Goal: Transaction & Acquisition: Purchase product/service

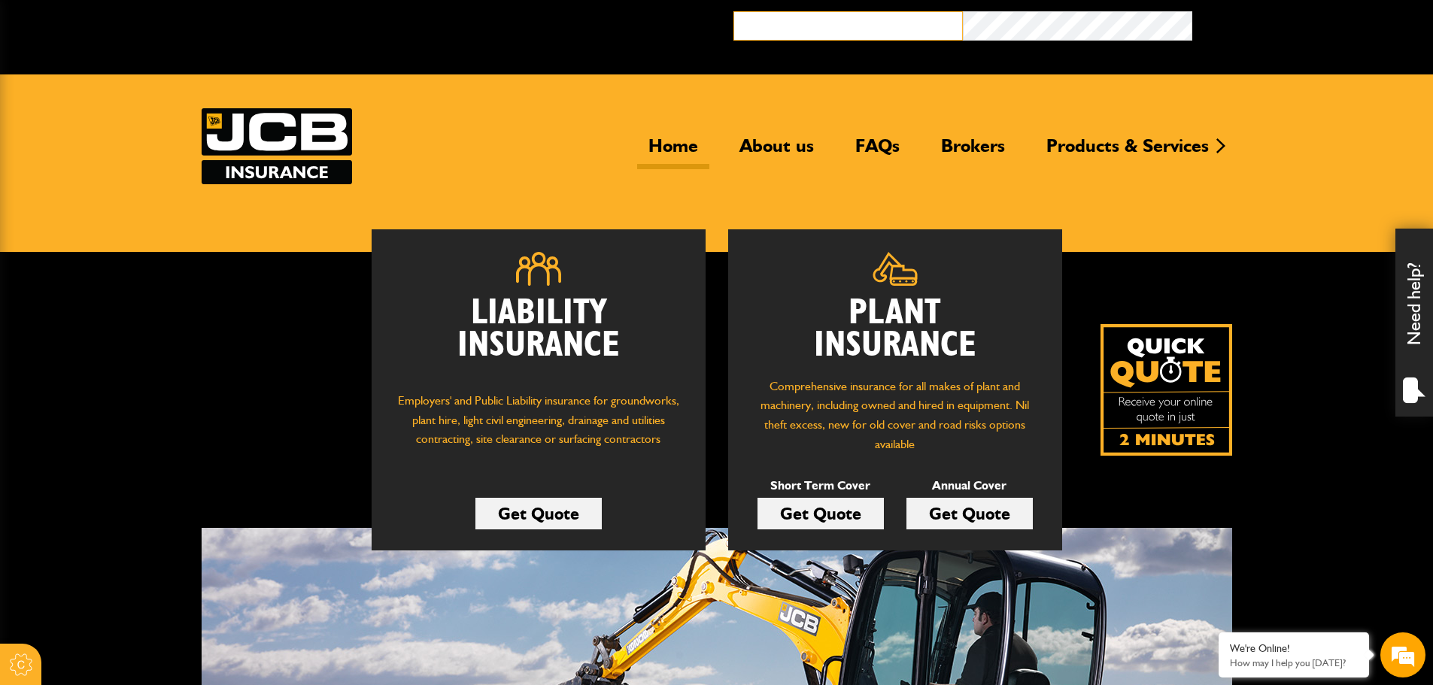
type input "**********"
click at [1220, 26] on button "Broker Login" at bounding box center [1307, 22] width 229 height 23
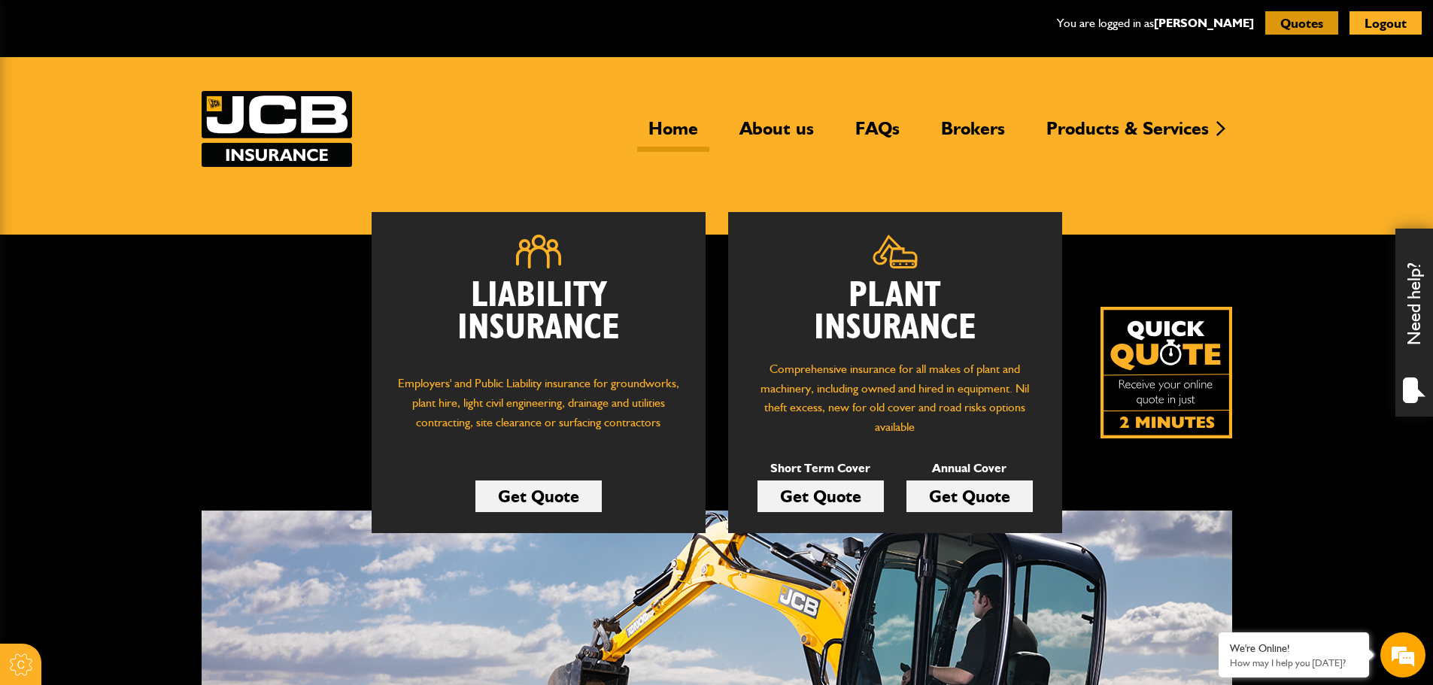
click at [1302, 26] on button "Quotes" at bounding box center [1301, 22] width 73 height 23
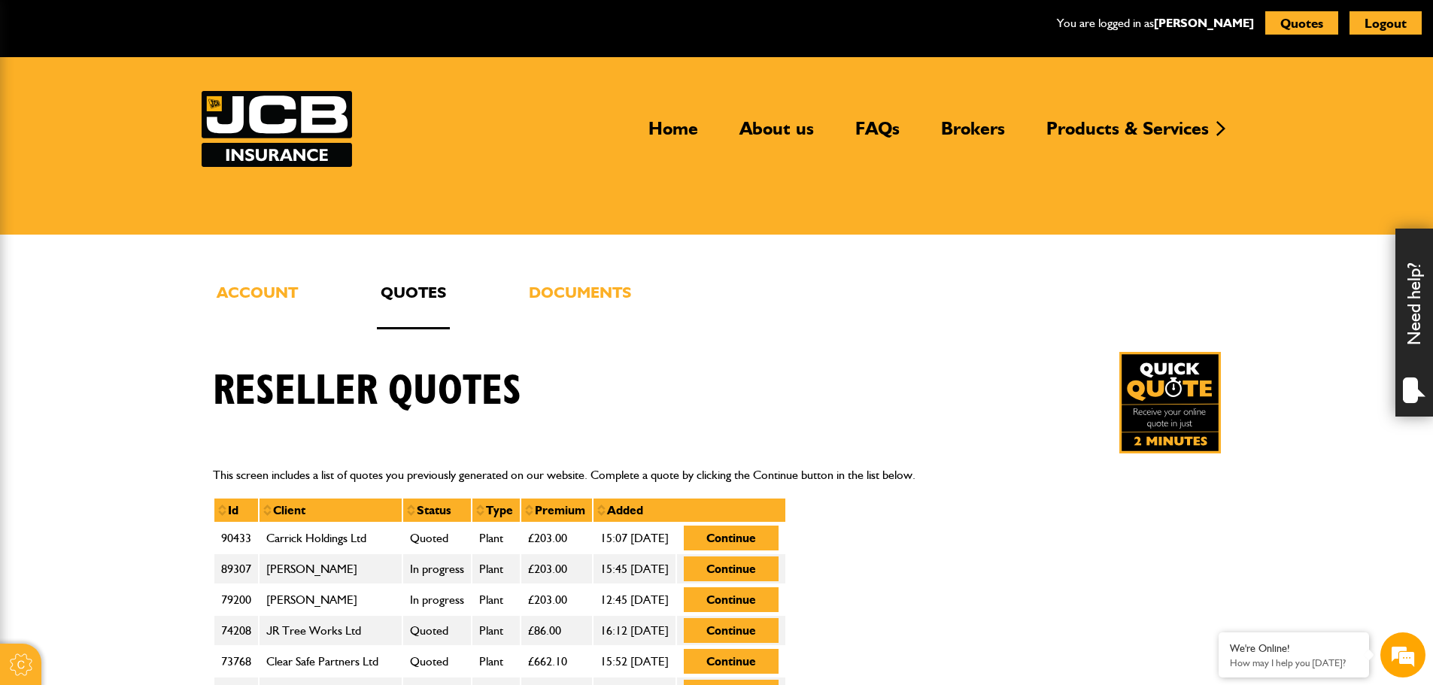
click at [305, 291] on ul "Account Quotes Documents" at bounding box center [717, 305] width 1008 height 50
click at [279, 300] on link "Account" at bounding box center [257, 305] width 89 height 50
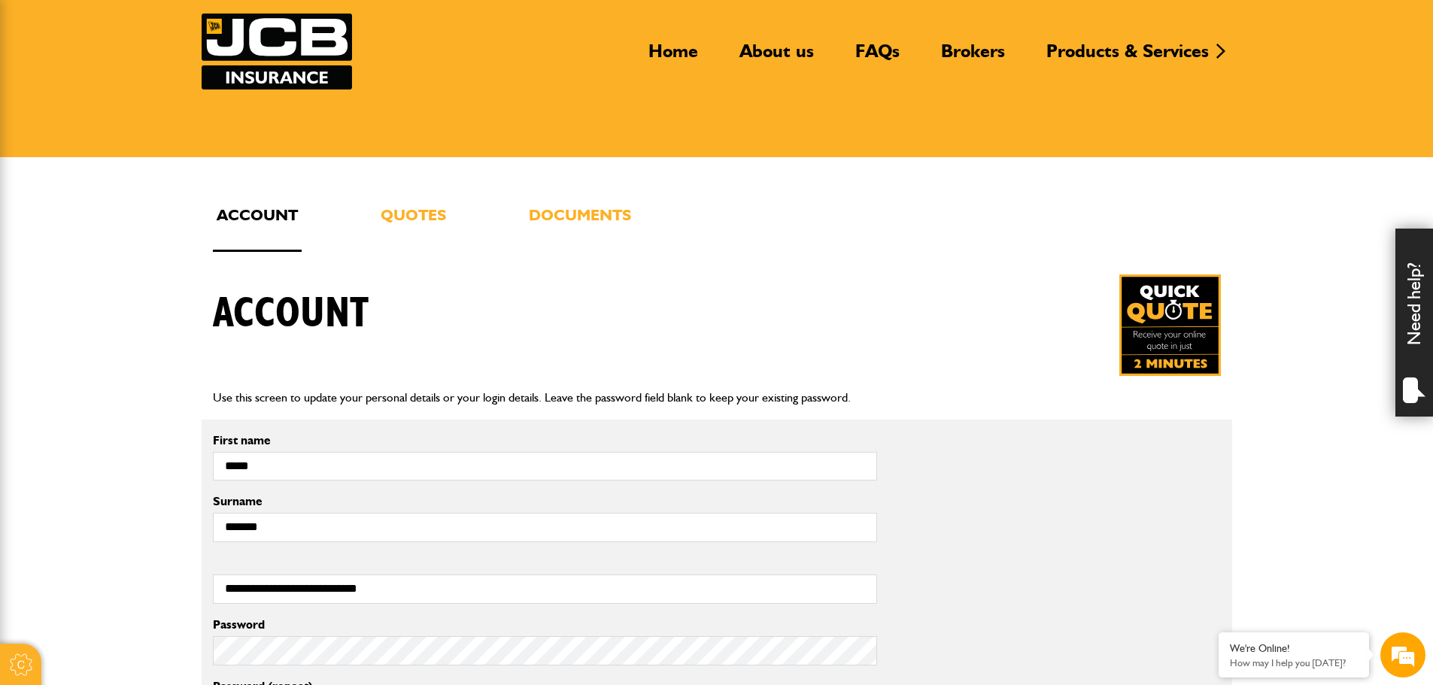
scroll to position [75, 0]
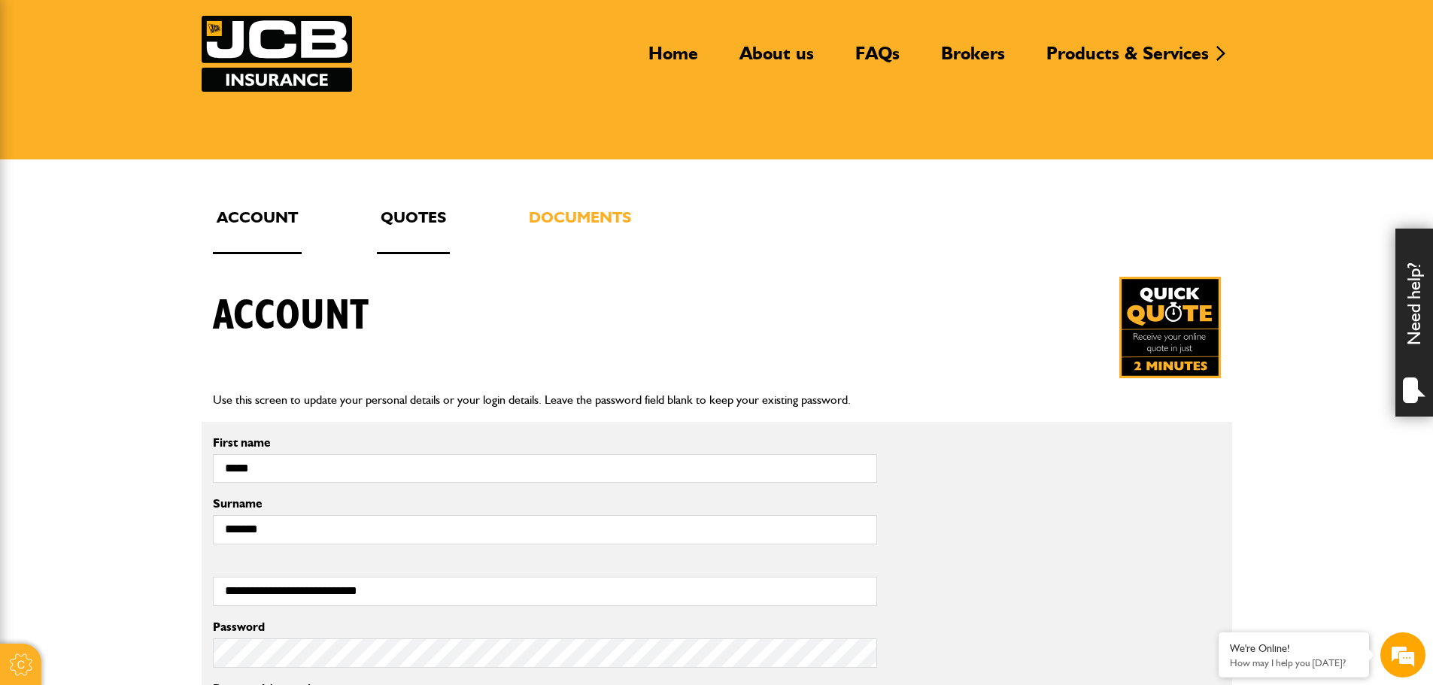
click at [436, 209] on link "Quotes" at bounding box center [413, 230] width 73 height 50
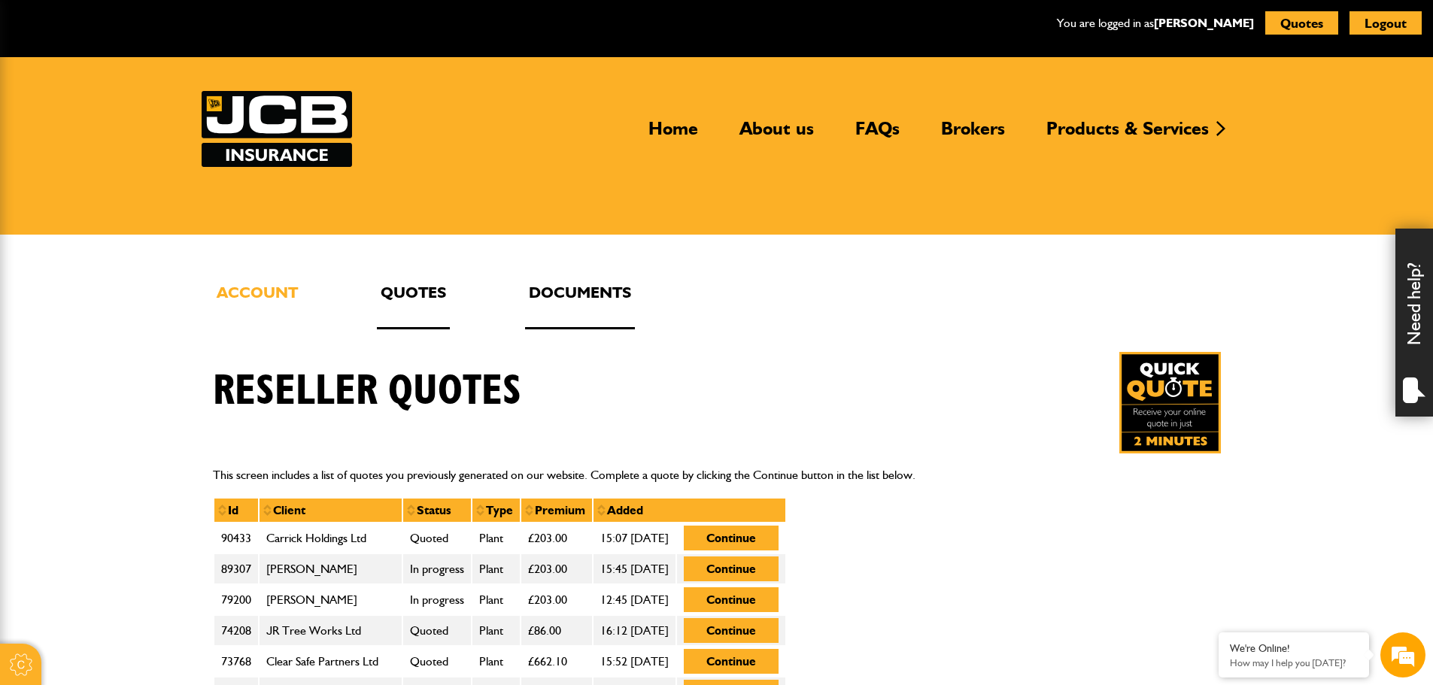
click at [573, 287] on link "Documents" at bounding box center [580, 305] width 110 height 50
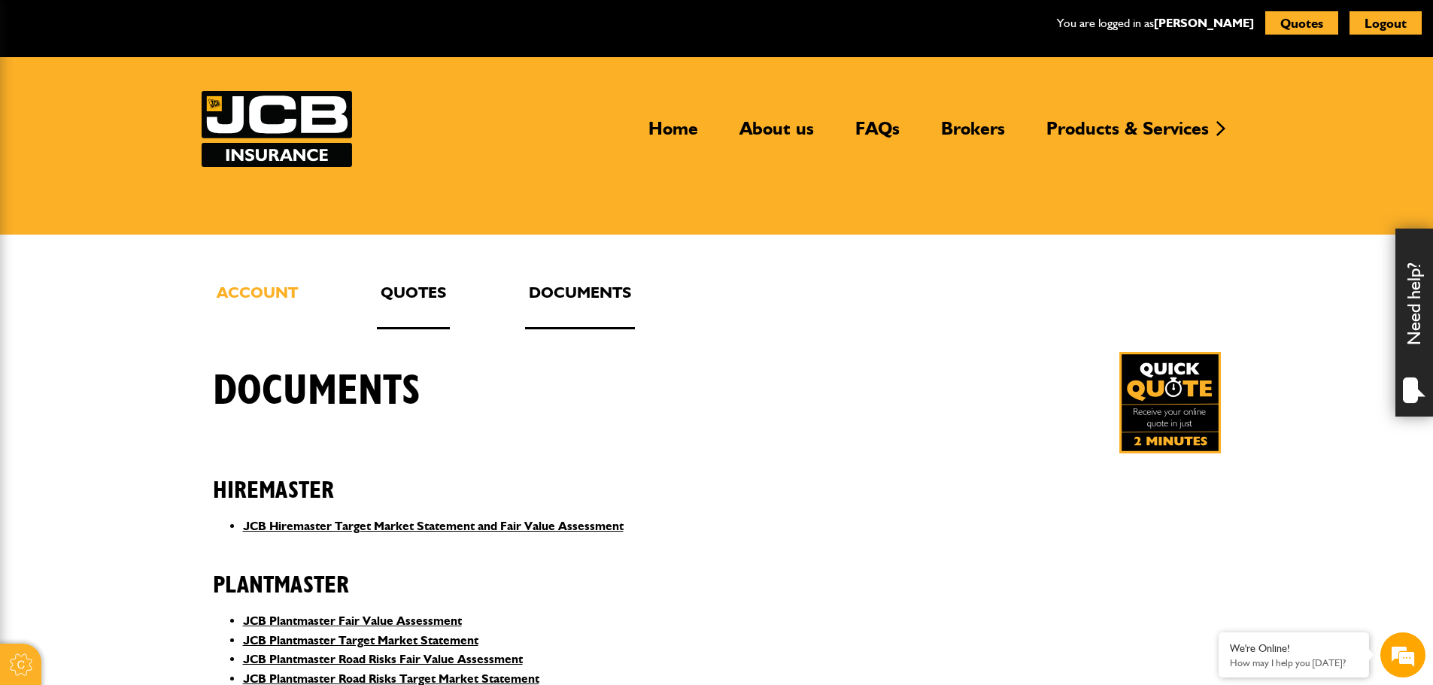
click at [440, 293] on link "Quotes" at bounding box center [413, 305] width 73 height 50
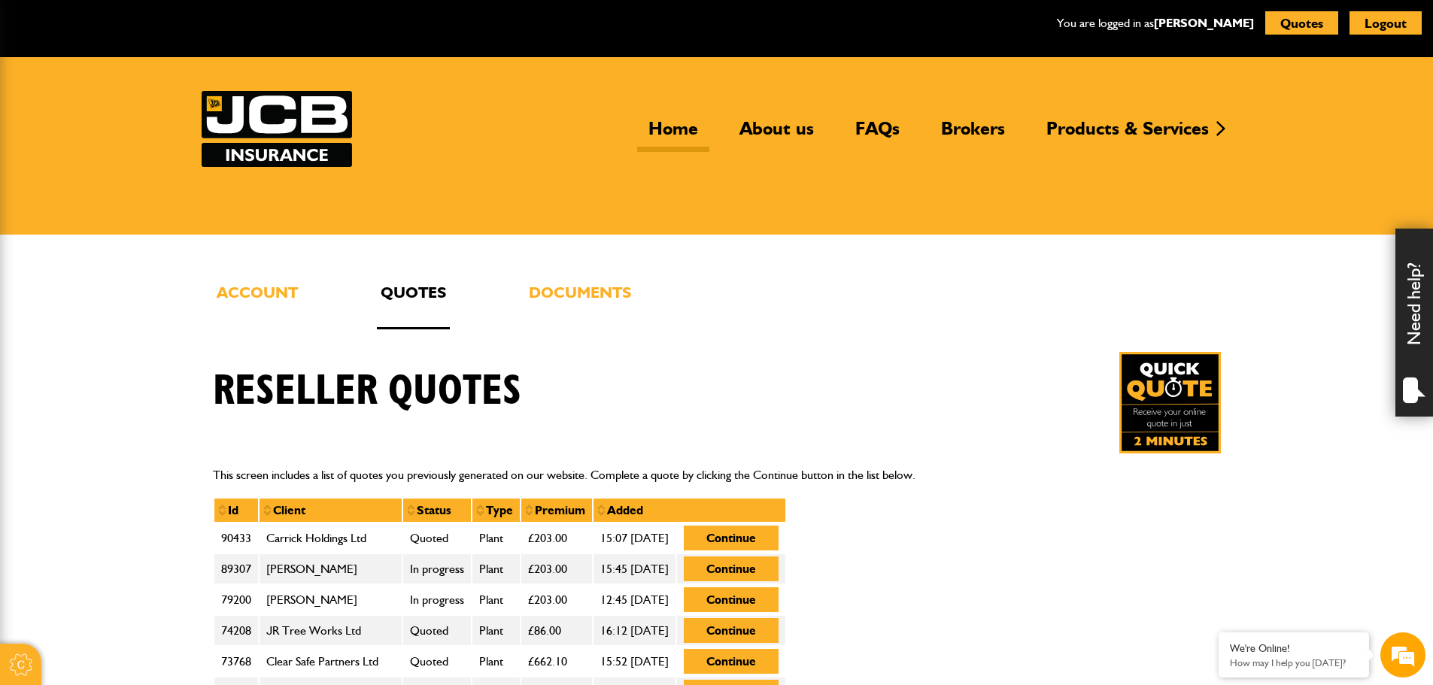
click at [678, 129] on link "Home" at bounding box center [673, 134] width 72 height 35
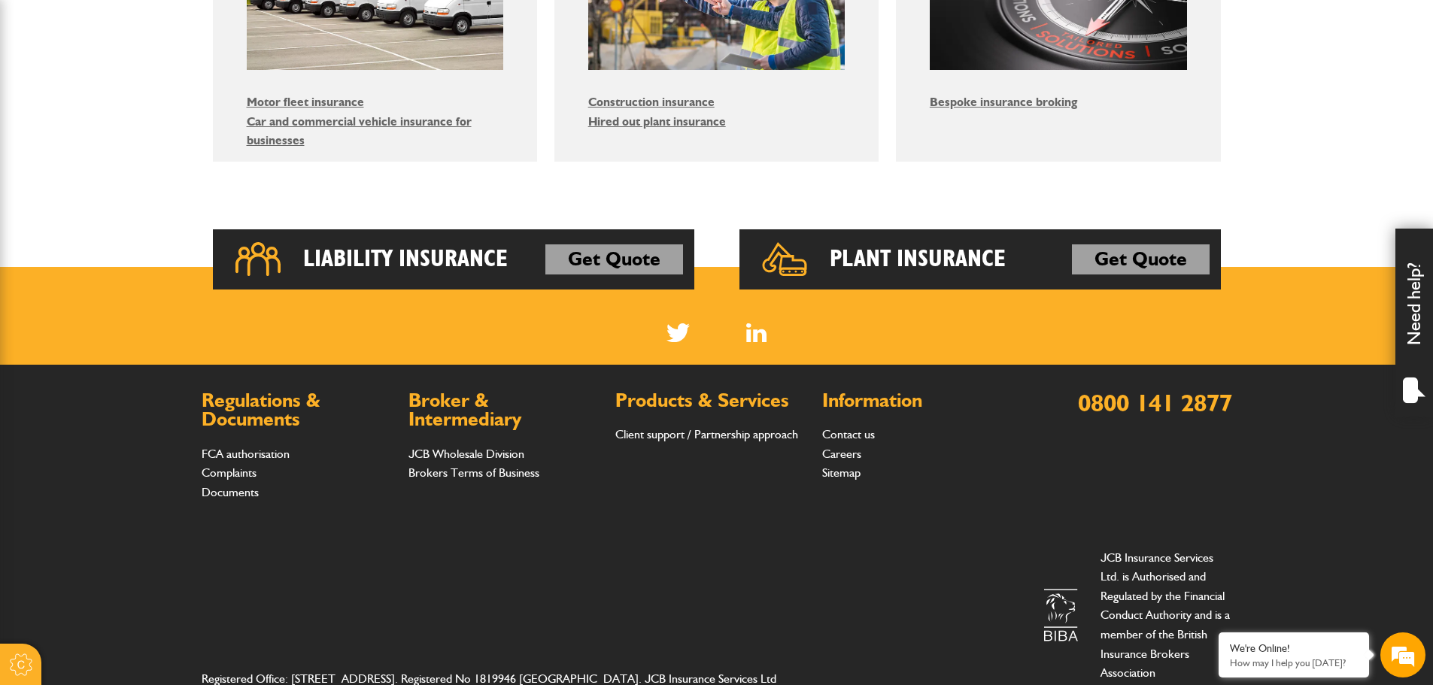
scroll to position [1069, 0]
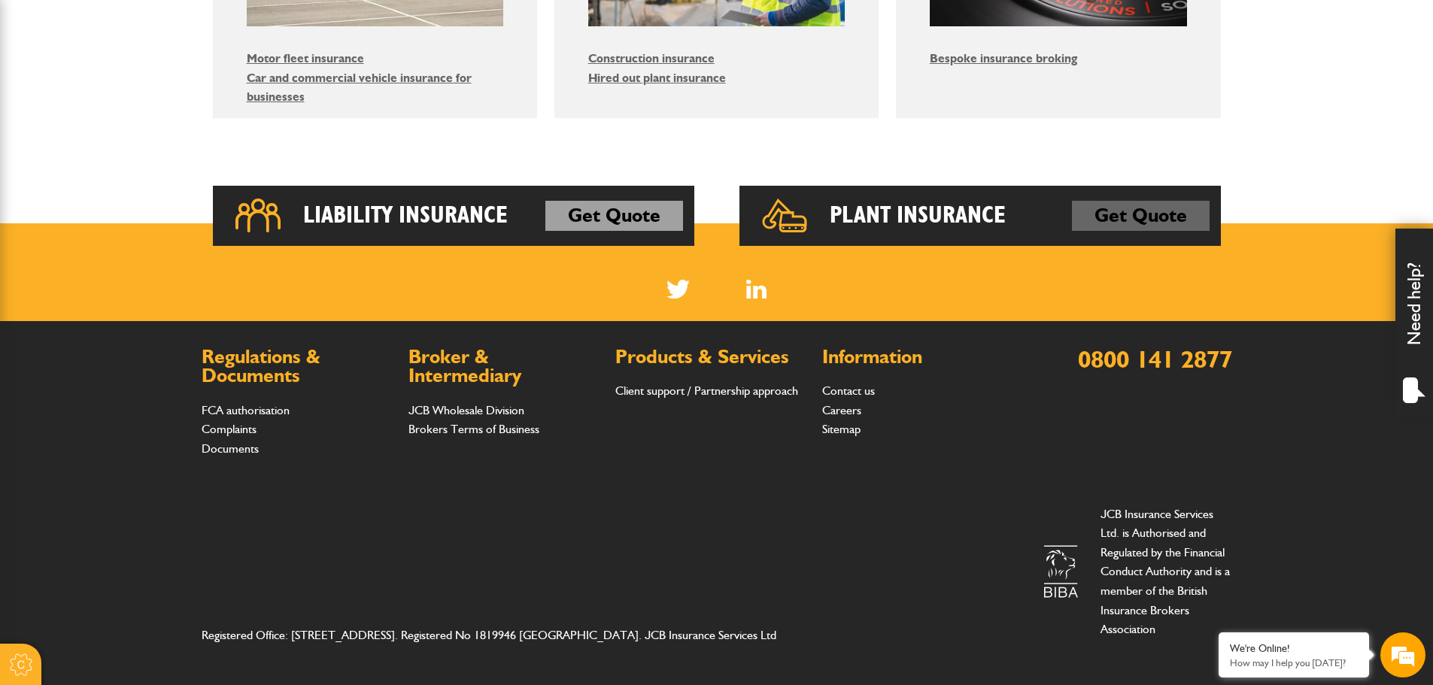
click at [1144, 218] on link "Get Quote" at bounding box center [1141, 216] width 138 height 30
